Goal: Information Seeking & Learning: Learn about a topic

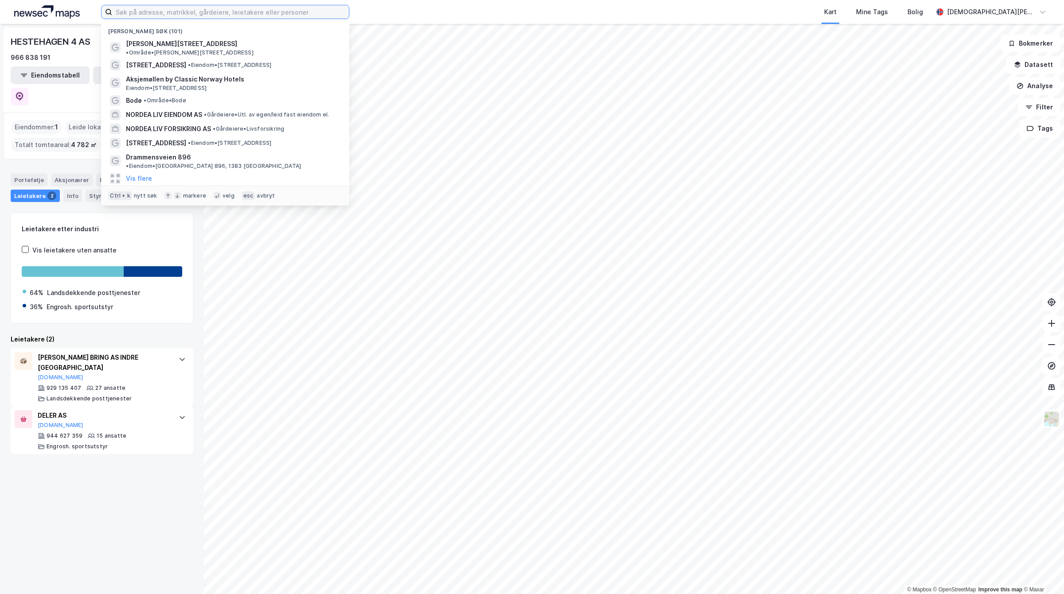
click at [212, 8] on input at bounding box center [230, 11] width 237 height 13
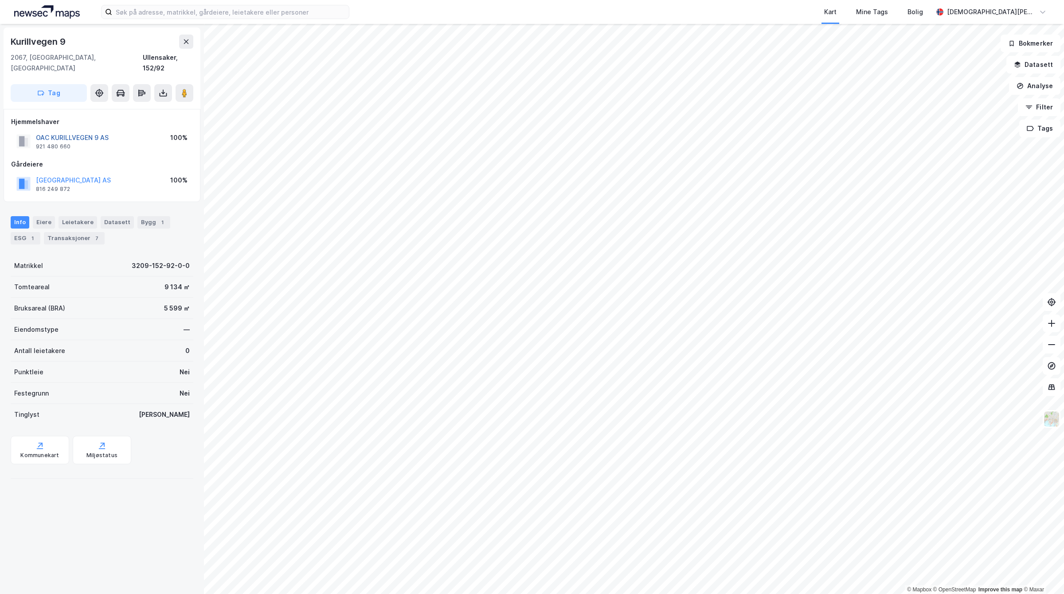
click at [0, 0] on button "OAC KURILLVEGEN 9 AS" at bounding box center [0, 0] width 0 height 0
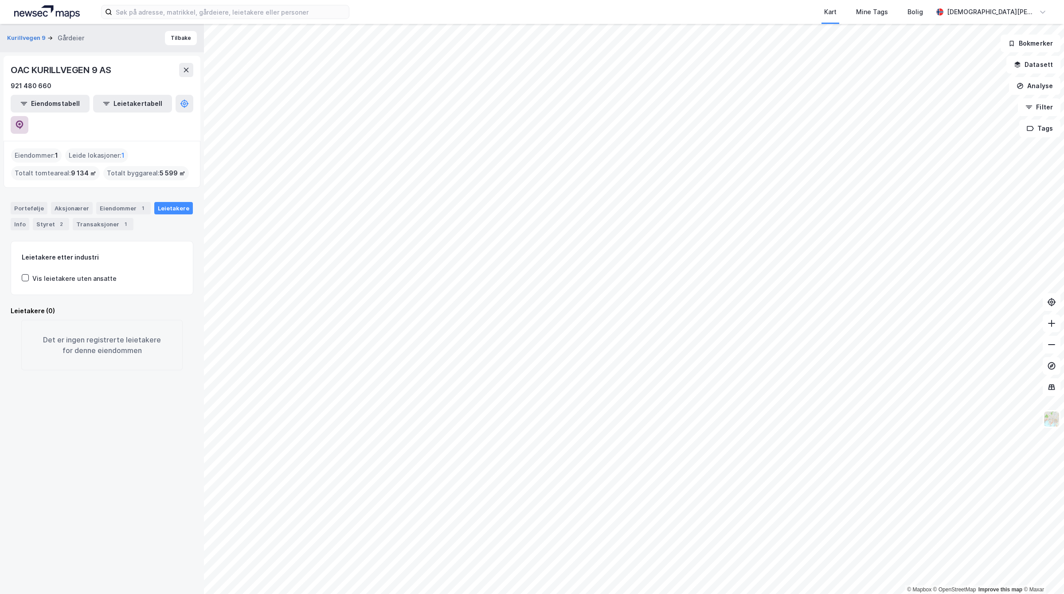
click at [24, 121] on icon at bounding box center [19, 125] width 9 height 9
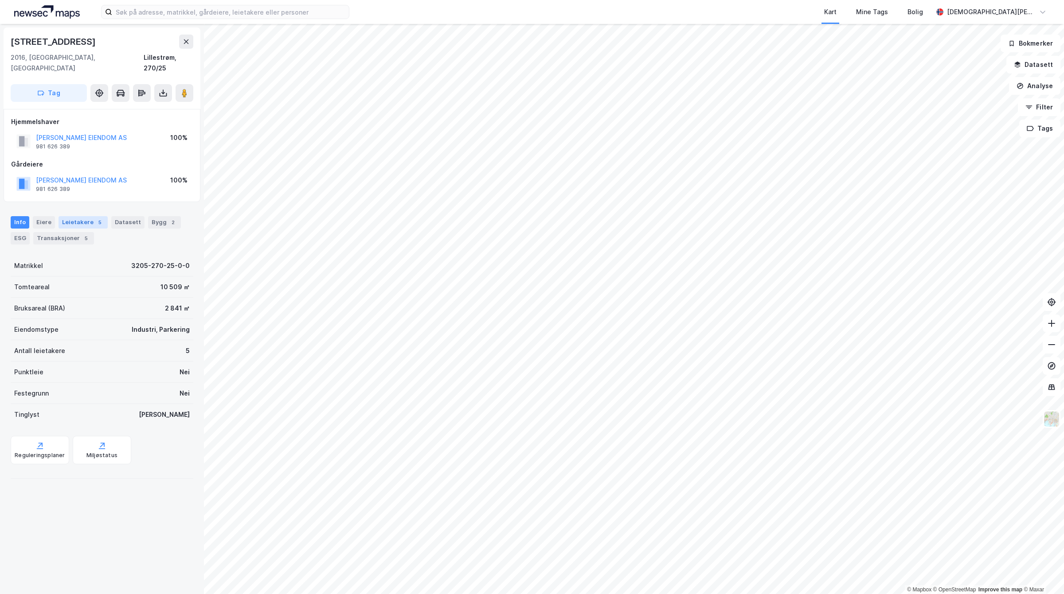
click at [82, 216] on div "Leietakere 5" at bounding box center [83, 222] width 49 height 12
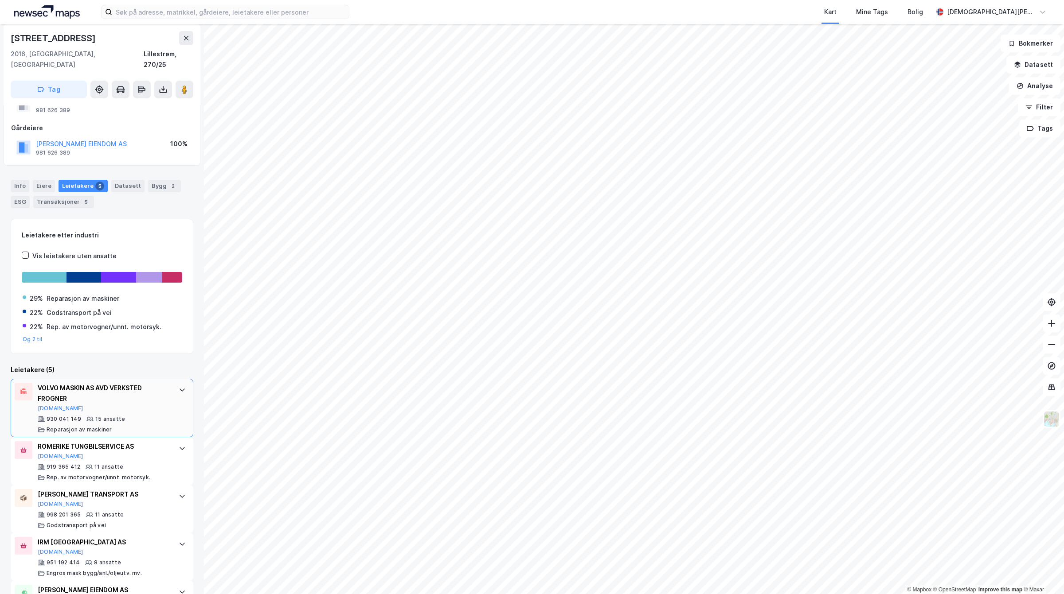
scroll to position [71, 0]
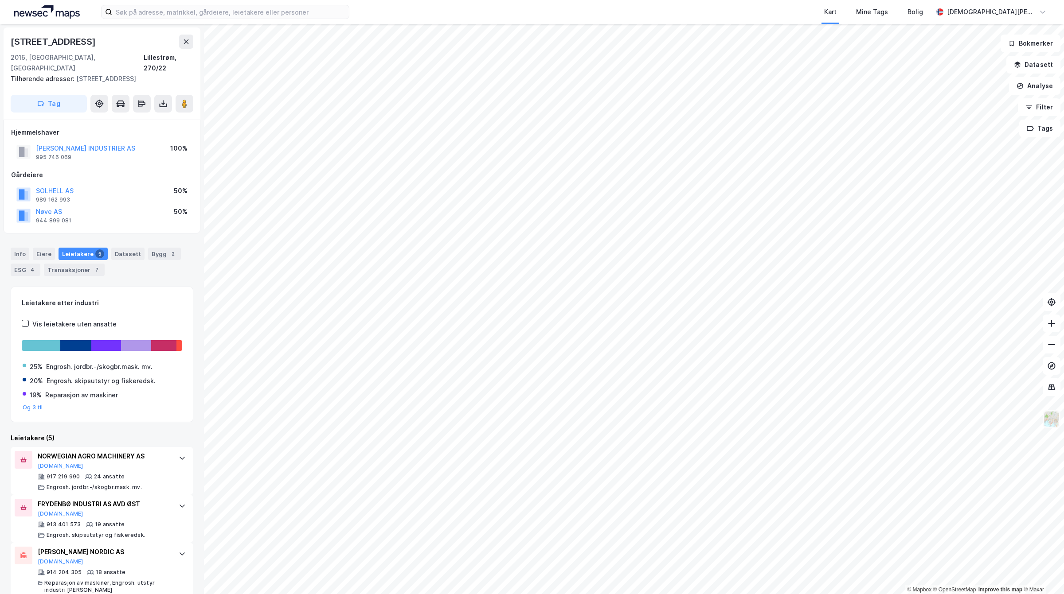
click at [1048, 422] on div "© Mapbox © OpenStreetMap Improve this map © [PERSON_NAME] 52 2016, [GEOGRAPHIC_…" at bounding box center [532, 309] width 1064 height 570
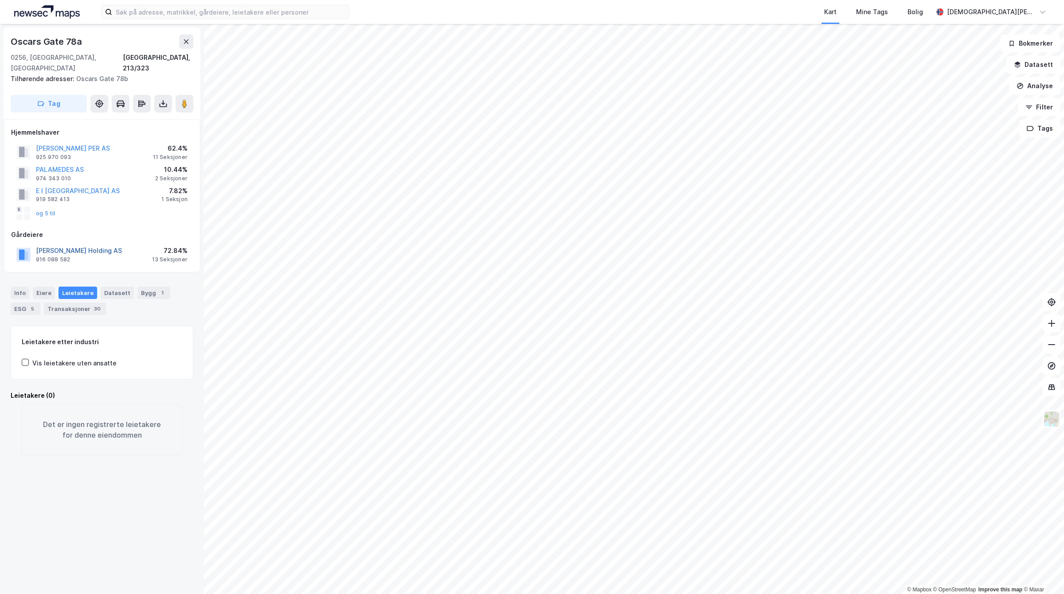
click at [0, 0] on button "[PERSON_NAME] Holding AS" at bounding box center [0, 0] width 0 height 0
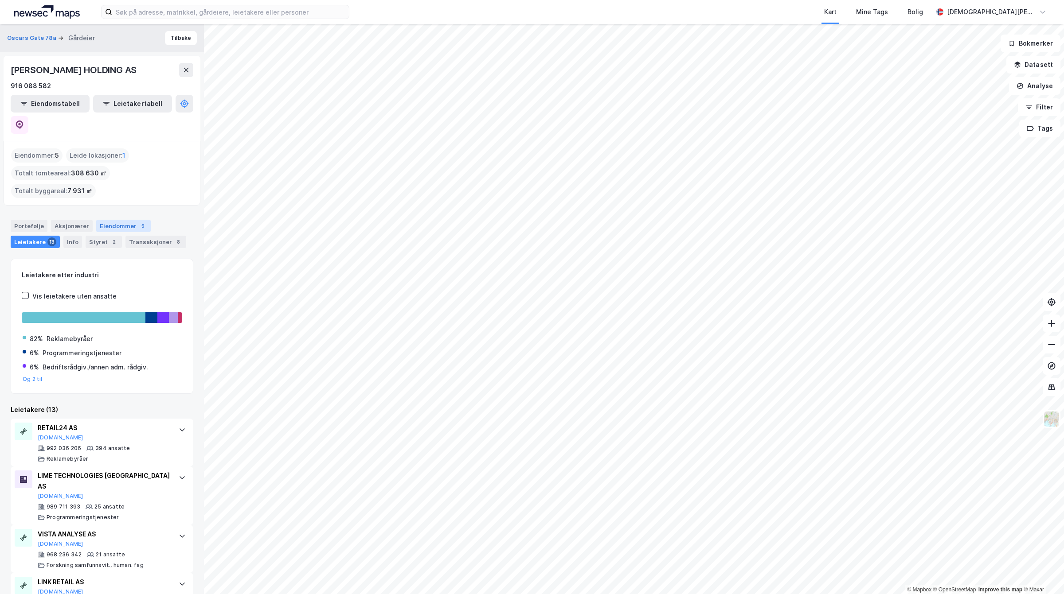
click at [131, 220] on div "Eiendommer 5" at bounding box center [123, 226] width 55 height 12
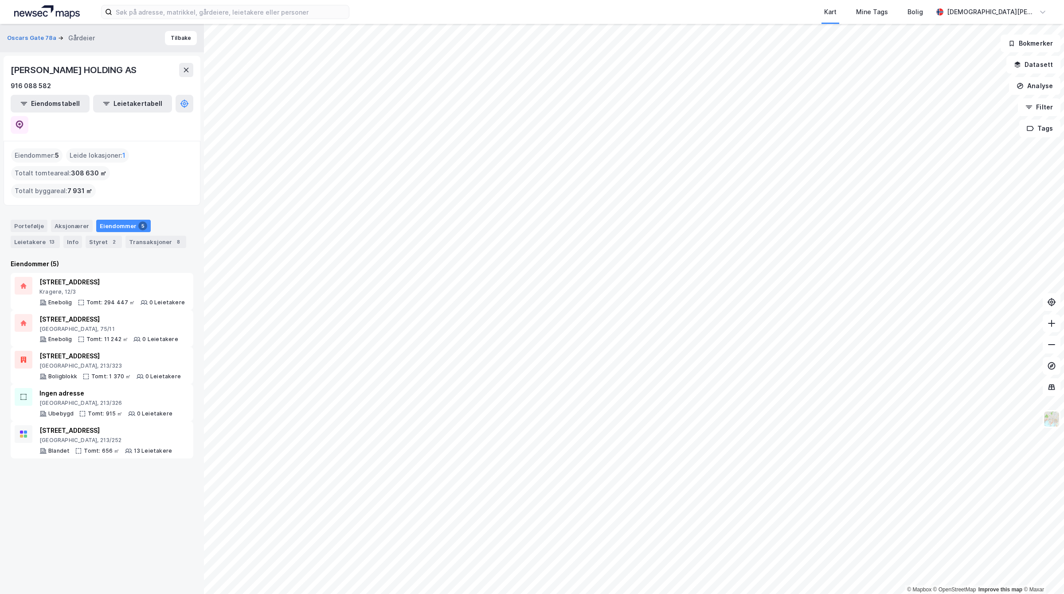
click at [37, 32] on div "Oscars Gate 78a Gårdeier Tilbake" at bounding box center [102, 38] width 204 height 28
click at [34, 37] on button "Oscars Gate 78a" at bounding box center [32, 38] width 51 height 9
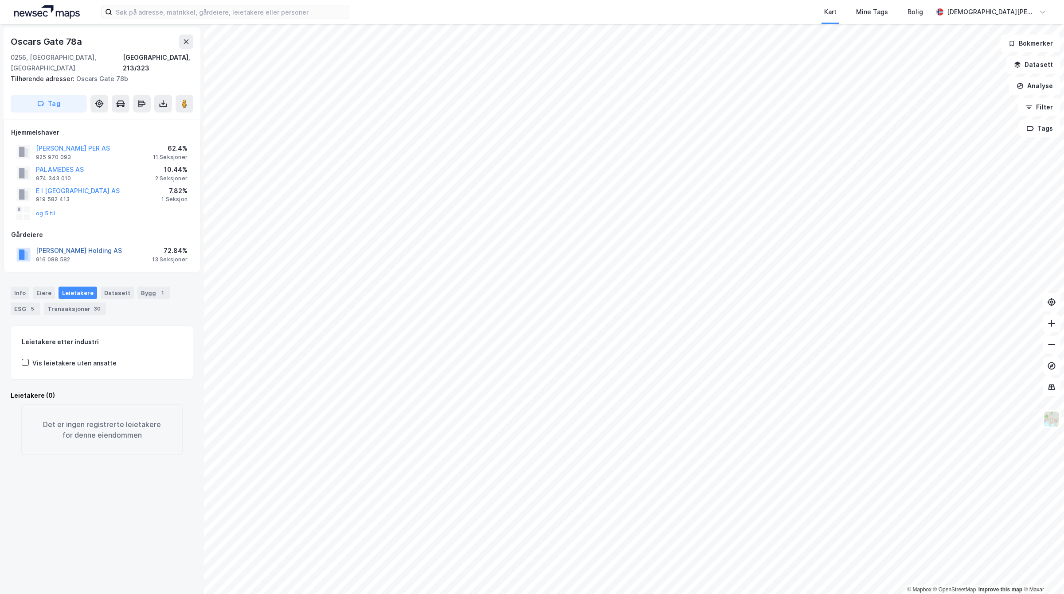
click at [0, 0] on button "[PERSON_NAME] Holding AS" at bounding box center [0, 0] width 0 height 0
